Goal: Transaction & Acquisition: Purchase product/service

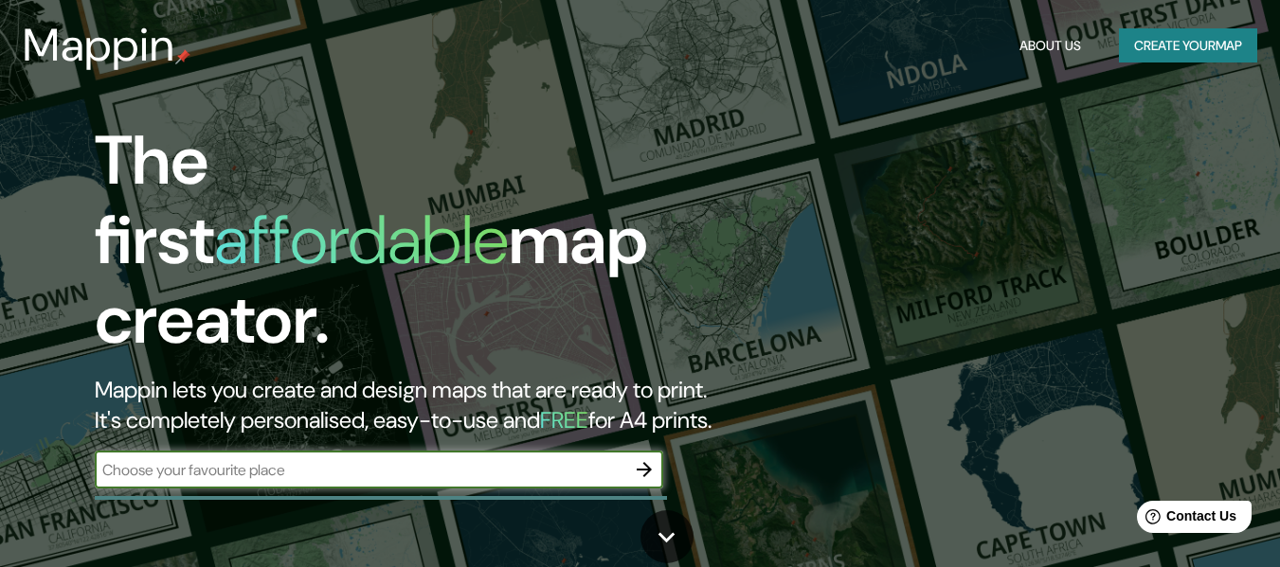
click at [1186, 31] on button "Create your map" at bounding box center [1188, 45] width 138 height 35
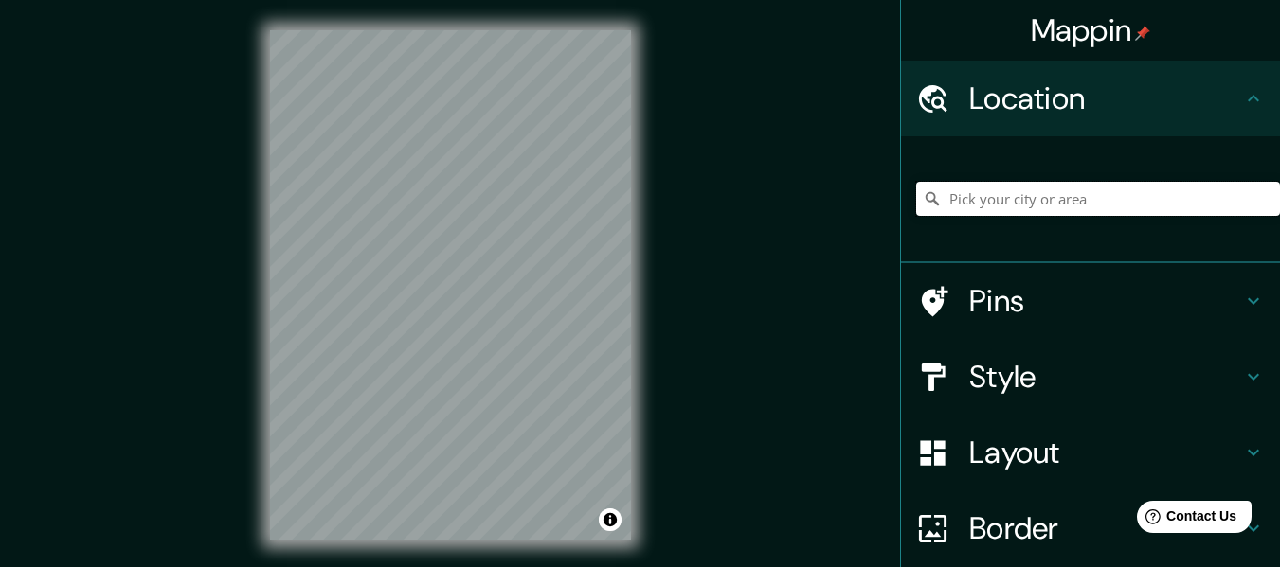
click at [1062, 206] on input "Pick your city or area" at bounding box center [1098, 199] width 364 height 34
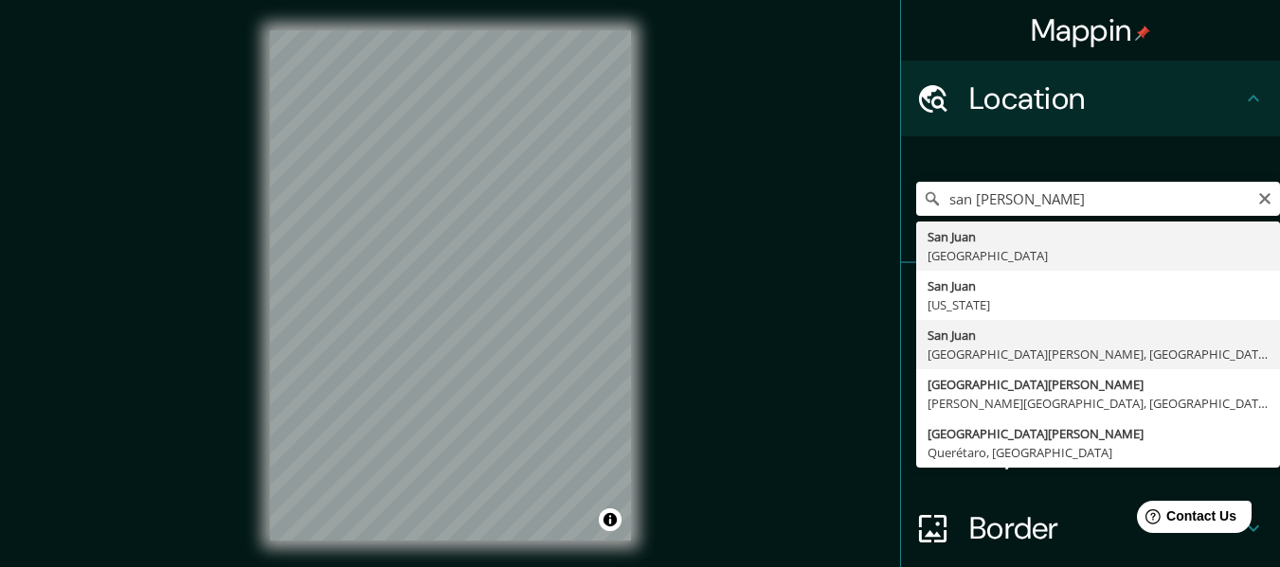
type input "[GEOGRAPHIC_DATA][PERSON_NAME], [GEOGRAPHIC_DATA][PERSON_NAME], [GEOGRAPHIC_DAT…"
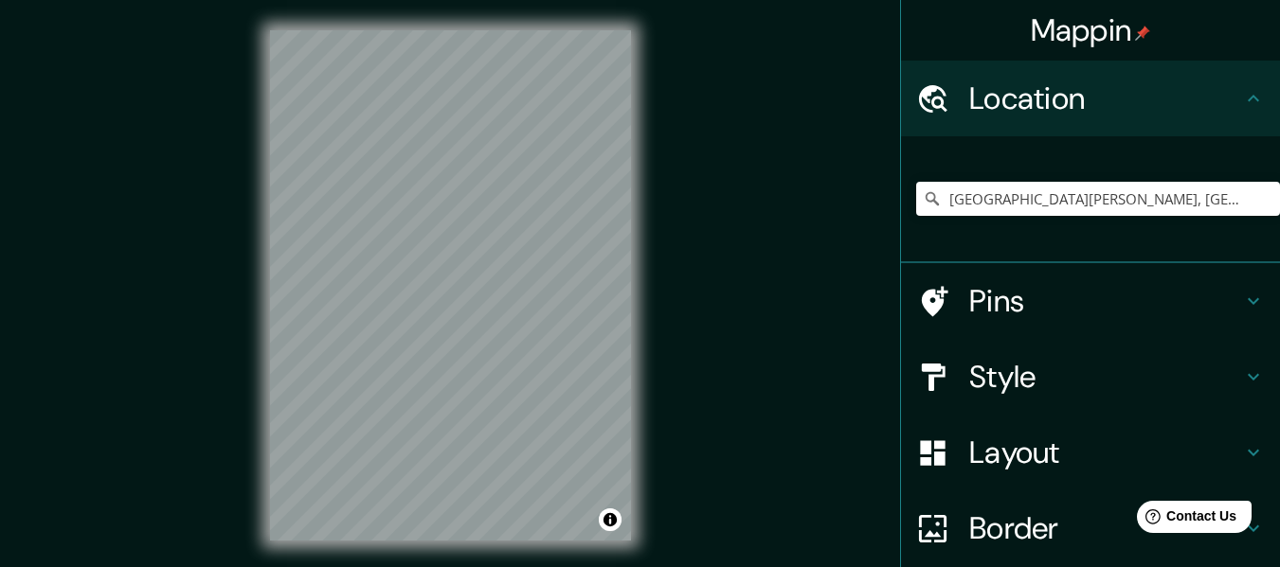
click at [261, 279] on div "© Mapbox © OpenStreetMap Improve this map" at bounding box center [451, 285] width 422 height 571
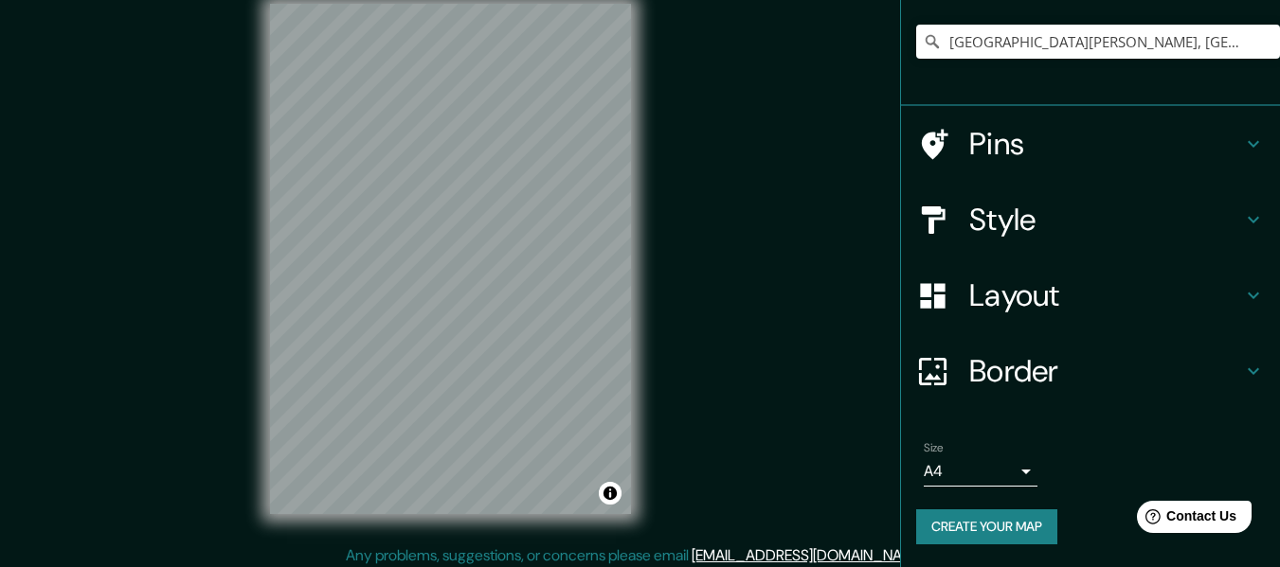
scroll to position [34, 0]
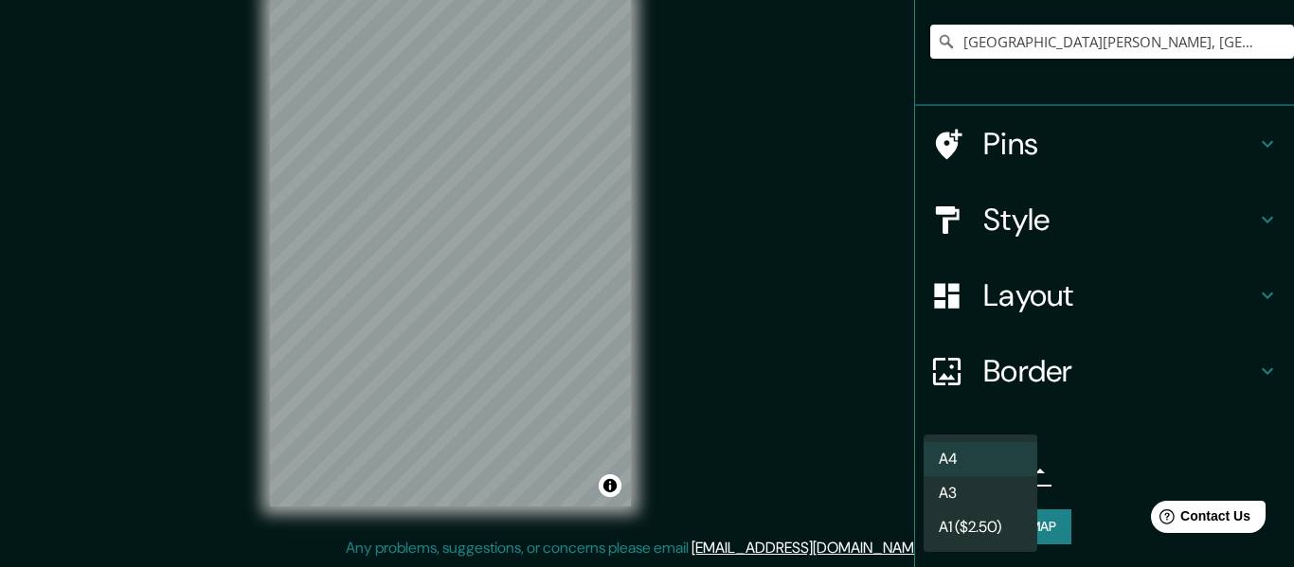
click at [999, 470] on body "Mappin Location [GEOGRAPHIC_DATA][PERSON_NAME], [GEOGRAPHIC_DATA][PERSON_NAME],…" at bounding box center [647, 249] width 1294 height 567
click at [983, 481] on li "A3" at bounding box center [981, 494] width 114 height 34
type input "a4"
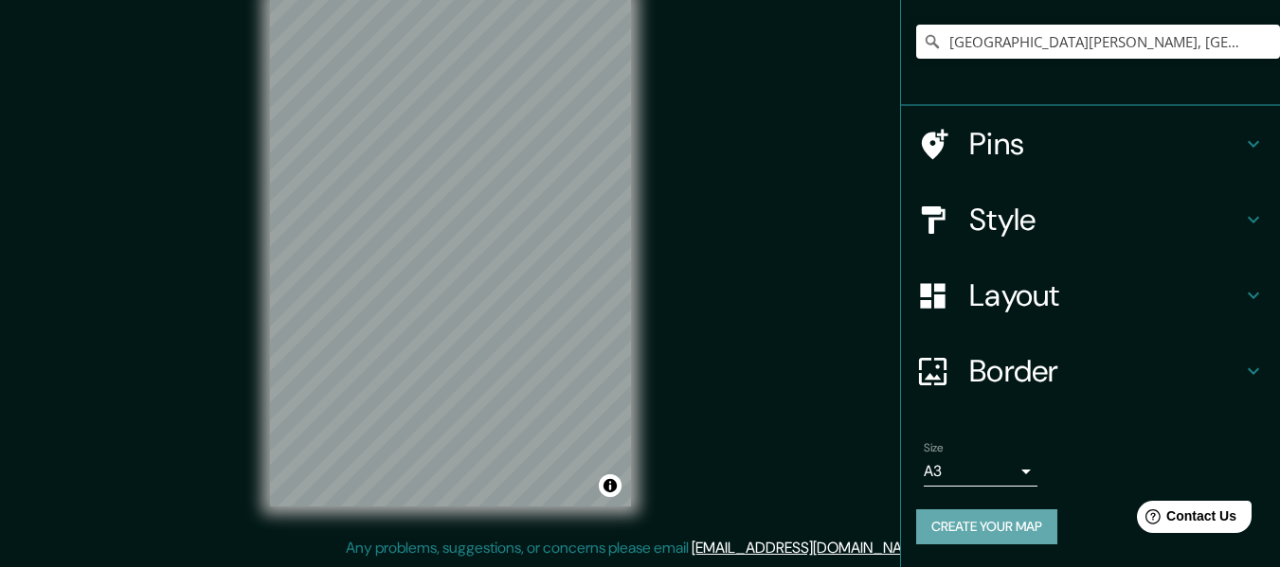
click at [962, 524] on button "Create your map" at bounding box center [986, 527] width 141 height 35
click at [1000, 526] on button "Create your map" at bounding box center [986, 527] width 141 height 35
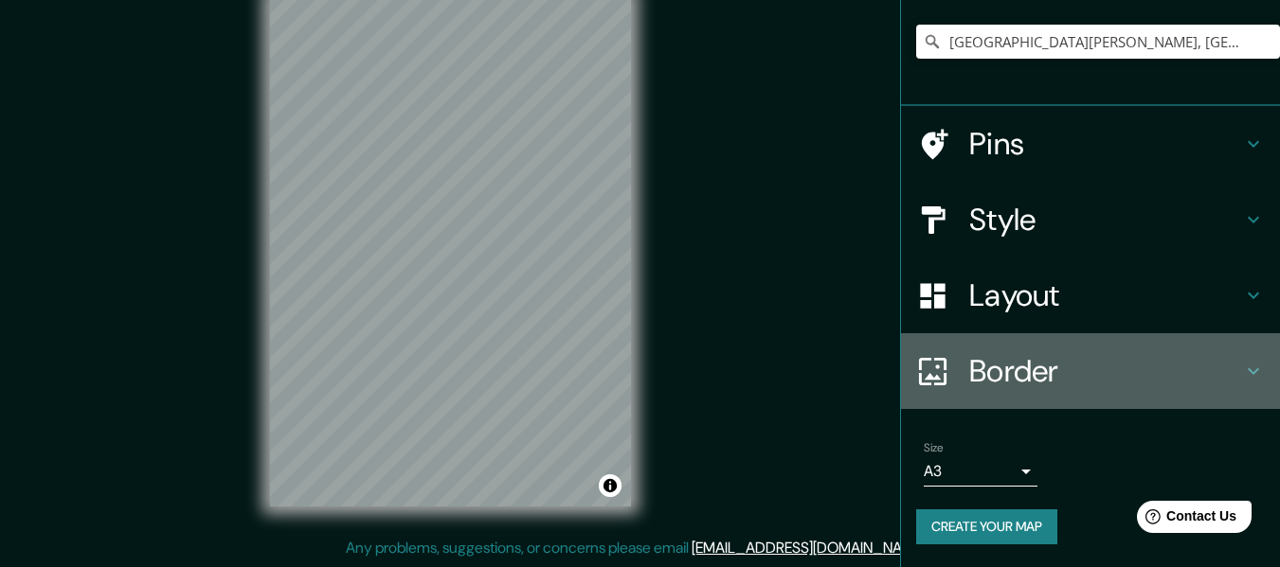
drag, startPoint x: 636, startPoint y: 272, endPoint x: 1118, endPoint y: 403, distance: 499.6
click at [1118, 403] on div "Border" at bounding box center [1090, 371] width 379 height 76
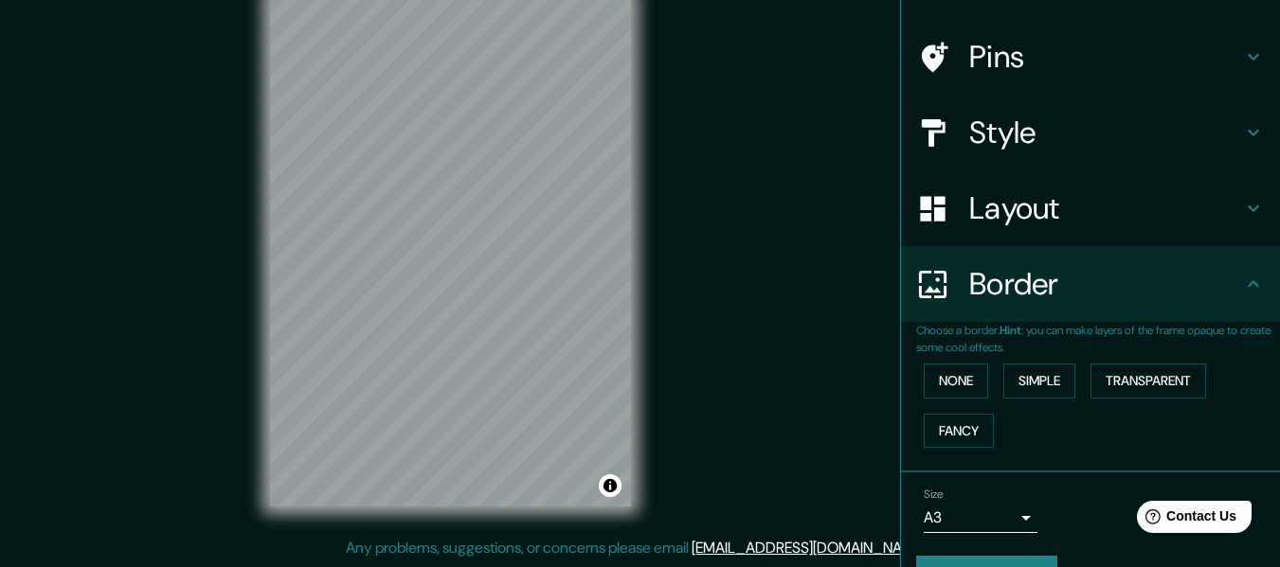
scroll to position [166, 0]
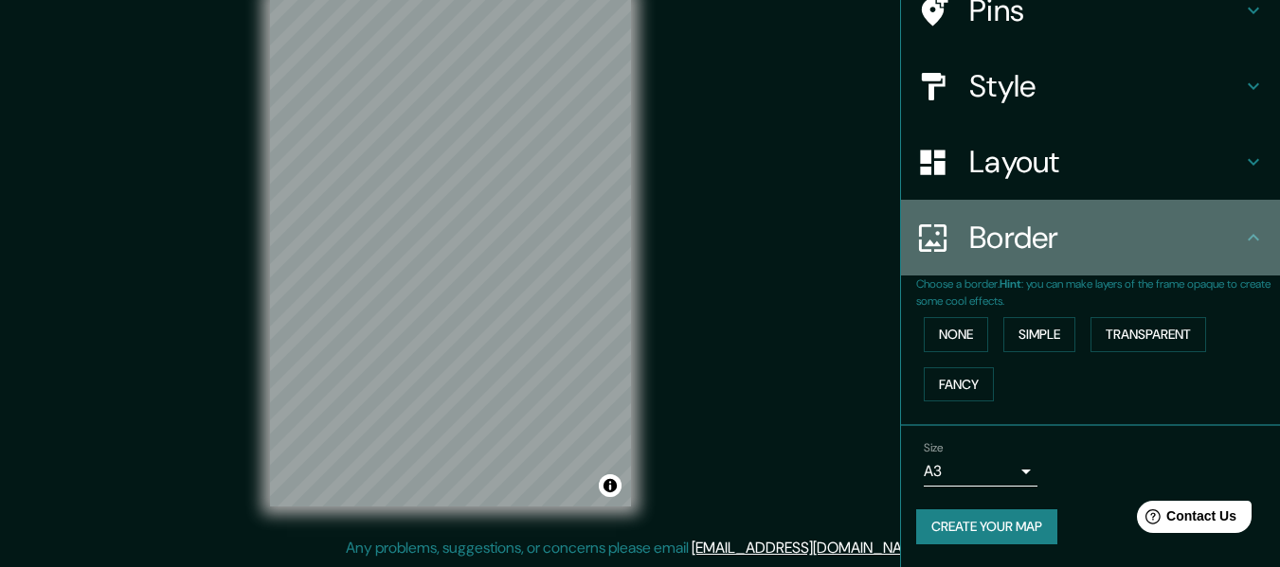
click at [1247, 238] on icon at bounding box center [1253, 237] width 23 height 23
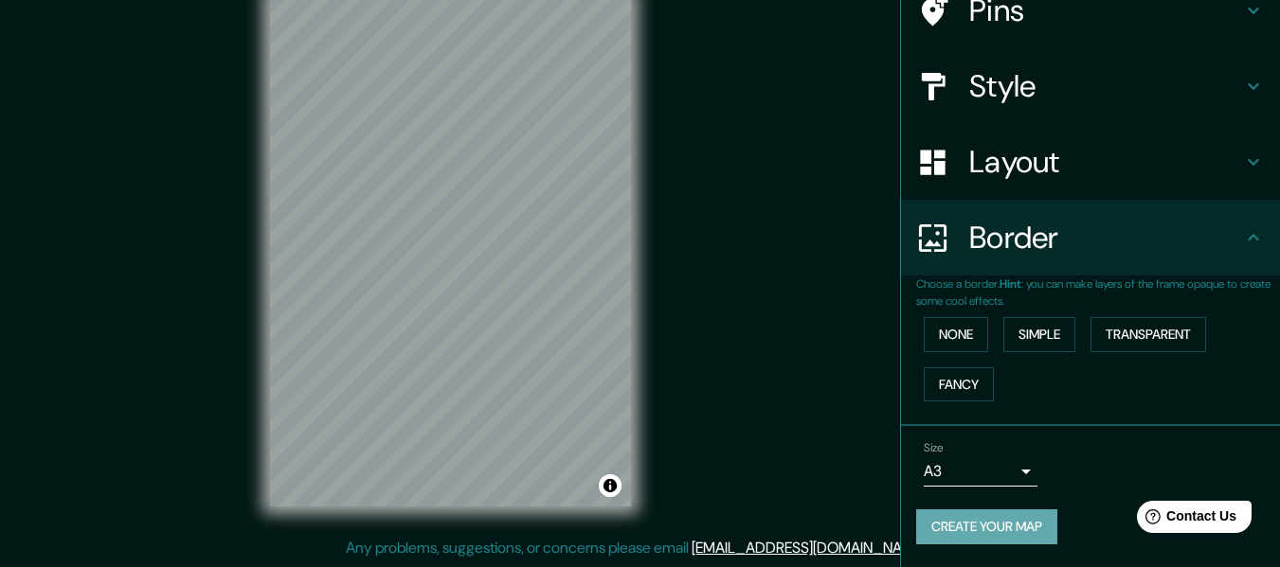
click at [975, 523] on button "Create your map" at bounding box center [986, 527] width 141 height 35
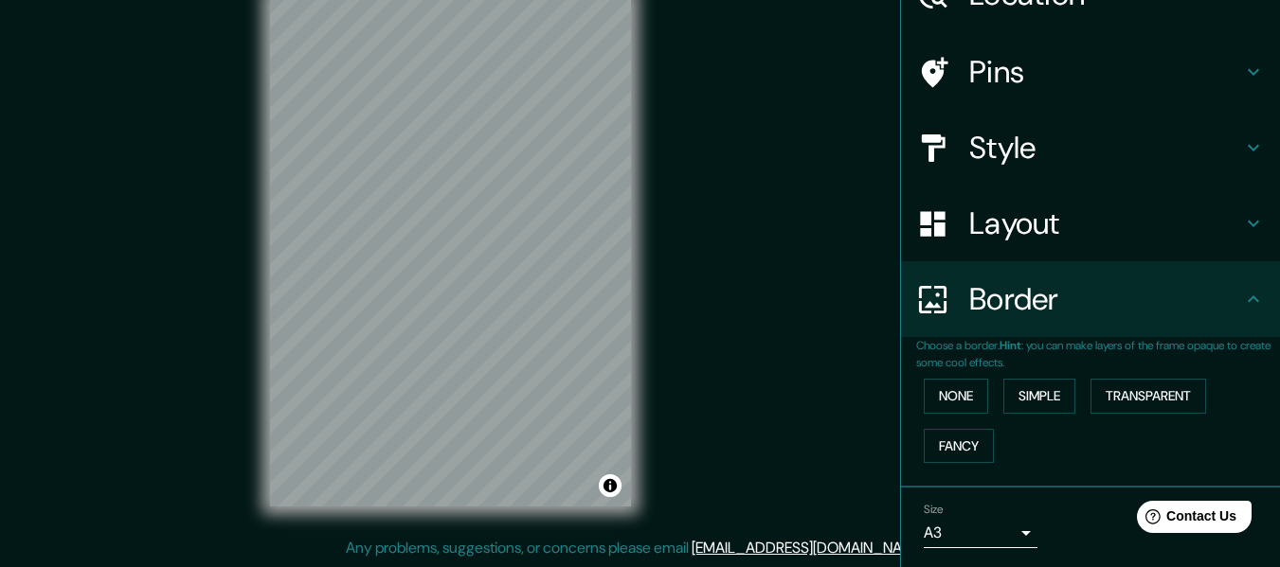
scroll to position [71, 0]
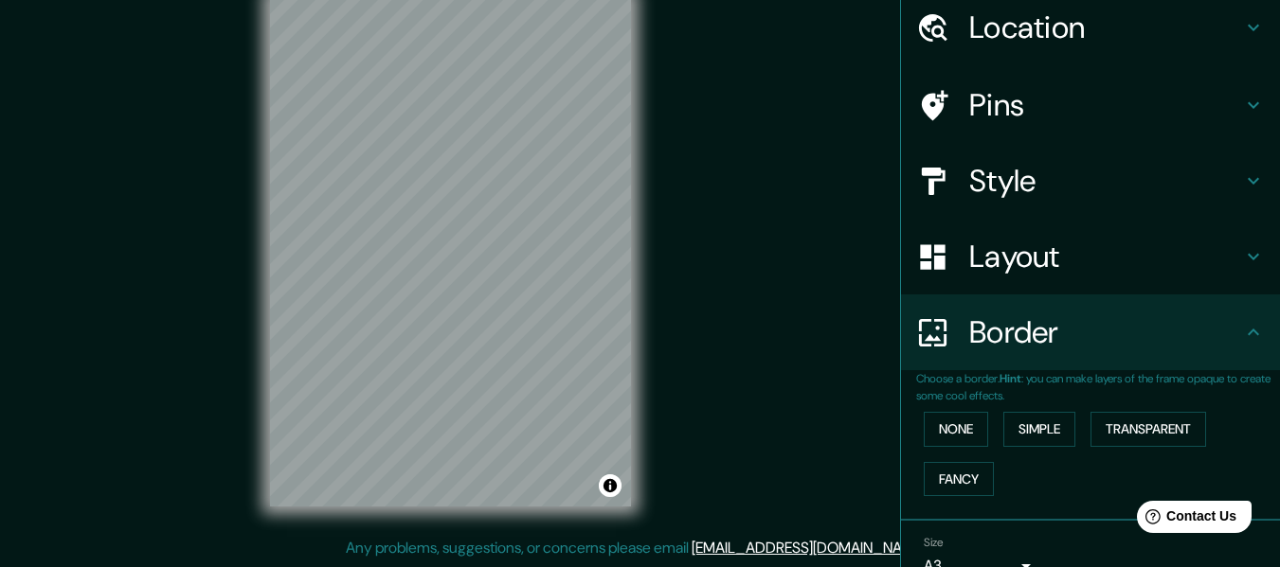
click at [1037, 251] on h4 "Layout" at bounding box center [1105, 257] width 273 height 38
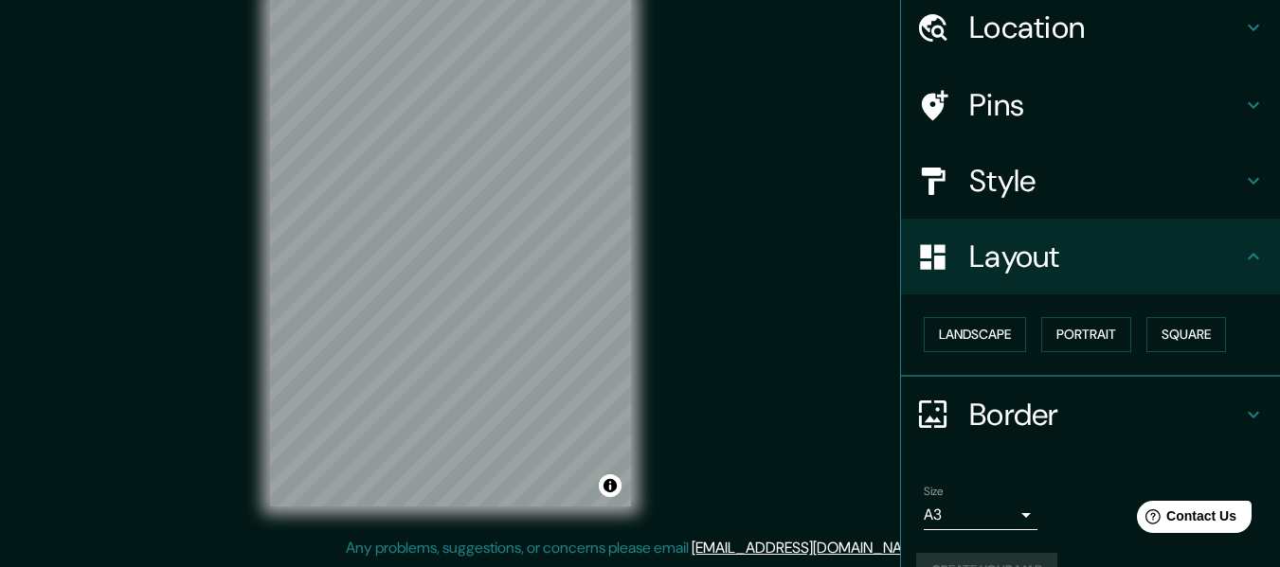
click at [999, 167] on h4 "Style" at bounding box center [1105, 181] width 273 height 38
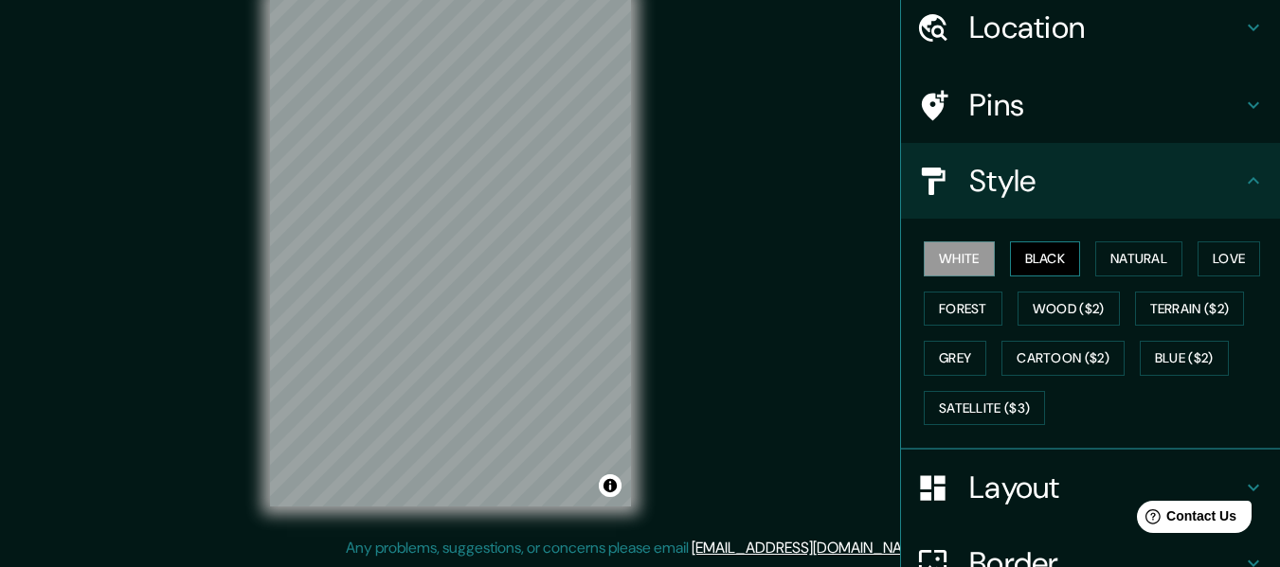
click at [1023, 262] on button "Black" at bounding box center [1045, 259] width 71 height 35
click at [1095, 267] on button "Natural" at bounding box center [1138, 259] width 87 height 35
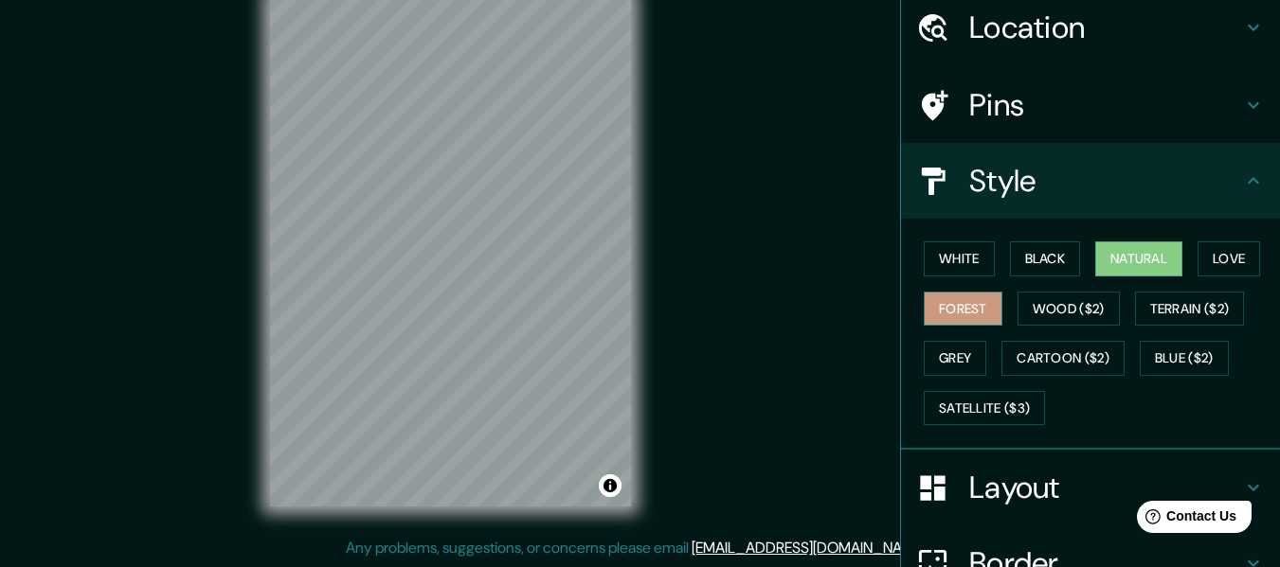
click at [980, 301] on button "Forest" at bounding box center [963, 309] width 79 height 35
click at [977, 355] on div "White Black Natural Love Forest Wood ($2) Terrain ($2) Grey Cartoon ($2) Blue (…" at bounding box center [1098, 333] width 364 height 199
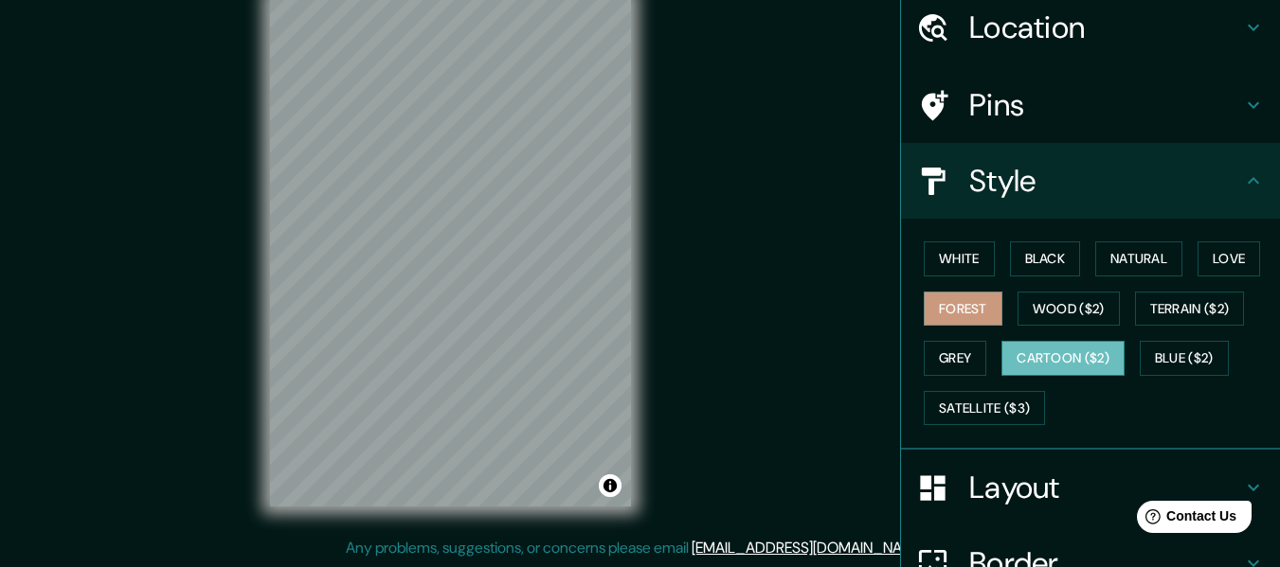
click at [1043, 351] on button "Cartoon ($2)" at bounding box center [1062, 358] width 123 height 35
click at [1180, 329] on div "White Black Natural Love Forest Wood ($2) Terrain ($2) Grey Cartoon ($2) Blue (…" at bounding box center [1098, 333] width 364 height 199
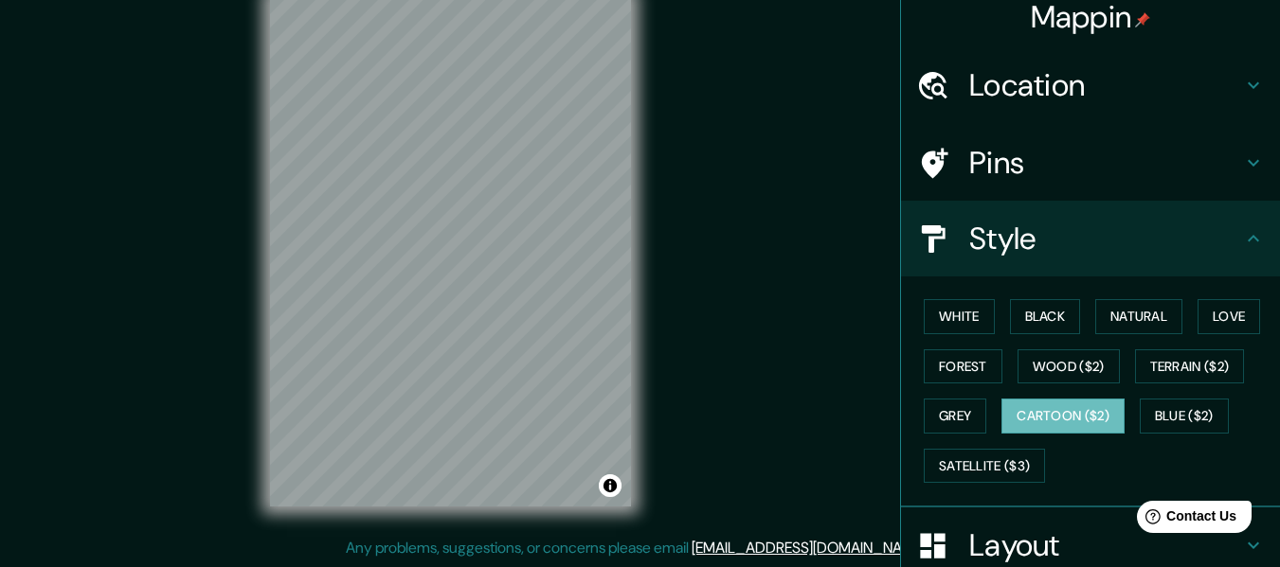
scroll to position [0, 0]
